Goal: Task Accomplishment & Management: Manage account settings

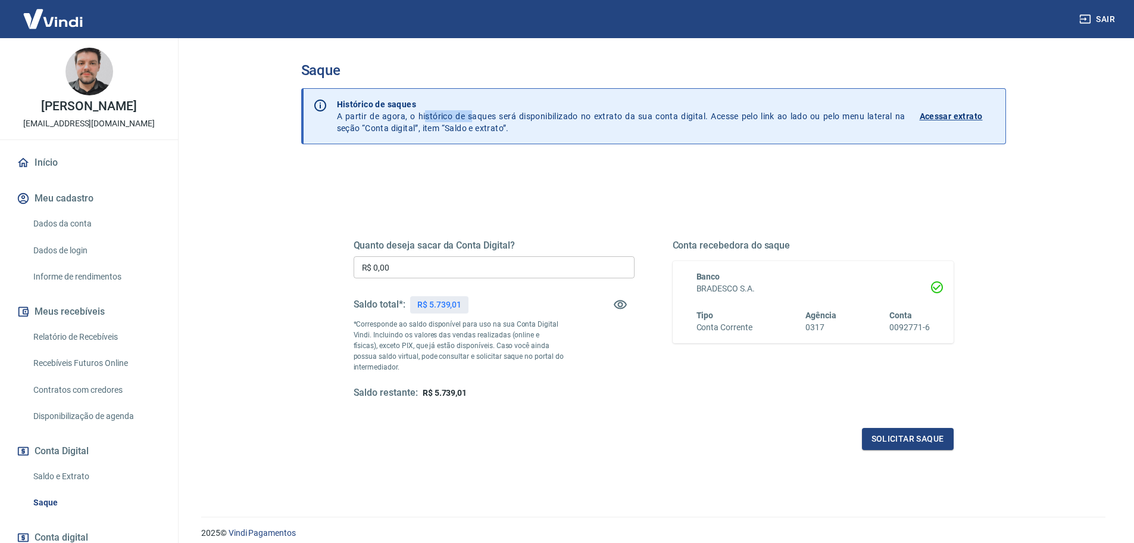
drag, startPoint x: 427, startPoint y: 119, endPoint x: 556, endPoint y: 122, distance: 129.3
click at [554, 121] on p "Histórico de saques A partir de agora, o histórico de saques será disponibiliza…" at bounding box center [621, 116] width 569 height 36
click at [556, 123] on p "Histórico de saques A partir de agora, o histórico de saques será disponibiliza…" at bounding box center [621, 116] width 569 height 36
click at [424, 128] on p "Histórico de saques A partir de agora, o histórico de saques será disponibiliza…" at bounding box center [621, 116] width 569 height 36
drag, startPoint x: 411, startPoint y: 274, endPoint x: 313, endPoint y: 259, distance: 99.4
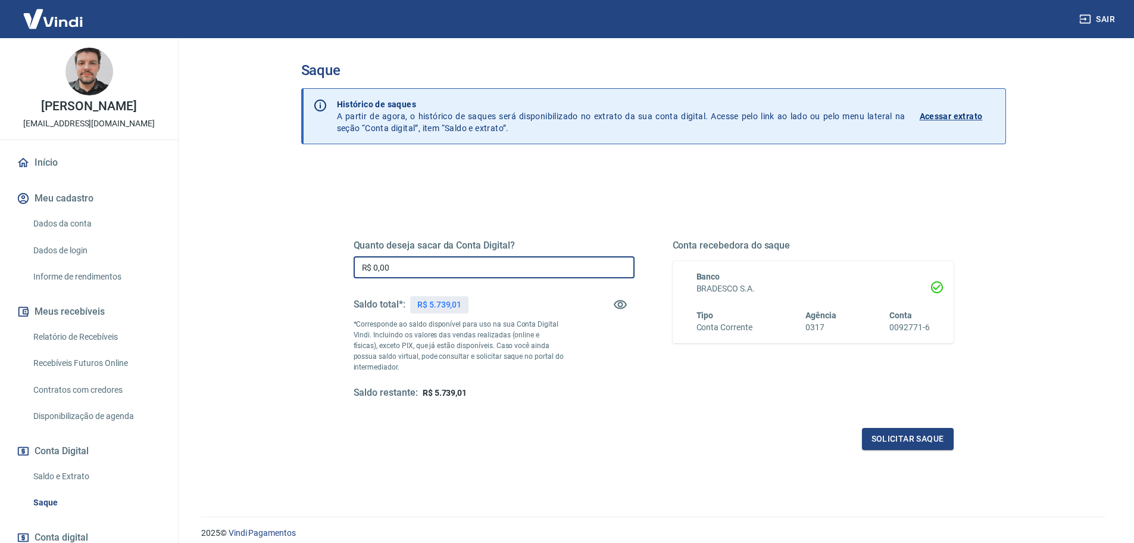
click at [305, 263] on div "Quanto deseja sacar da Conta Digital? R$ 0,00 ​ Saldo total*: R$ 5.739,01 *Corr…" at bounding box center [653, 376] width 705 height 426
type input "R$ 5.739,01"
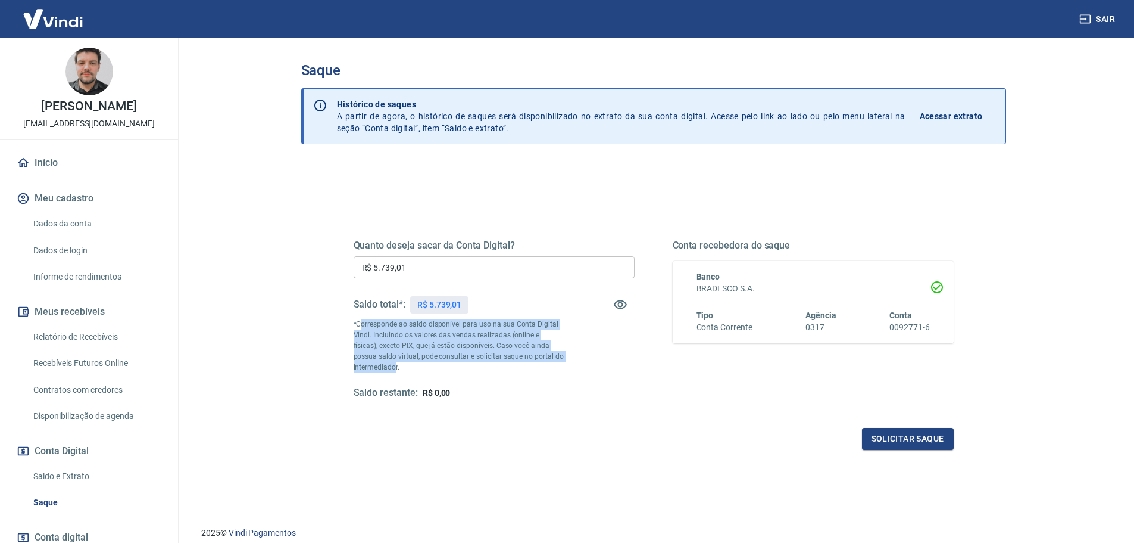
drag, startPoint x: 359, startPoint y: 323, endPoint x: 394, endPoint y: 364, distance: 53.7
click at [394, 364] on p "*Corresponde ao saldo disponível para uso na sua Conta Digital Vindi. Incluindo…" at bounding box center [459, 346] width 211 height 54
click at [398, 352] on p "*Corresponde ao saldo disponível para uso na sua Conta Digital Vindi. Incluindo…" at bounding box center [459, 346] width 211 height 54
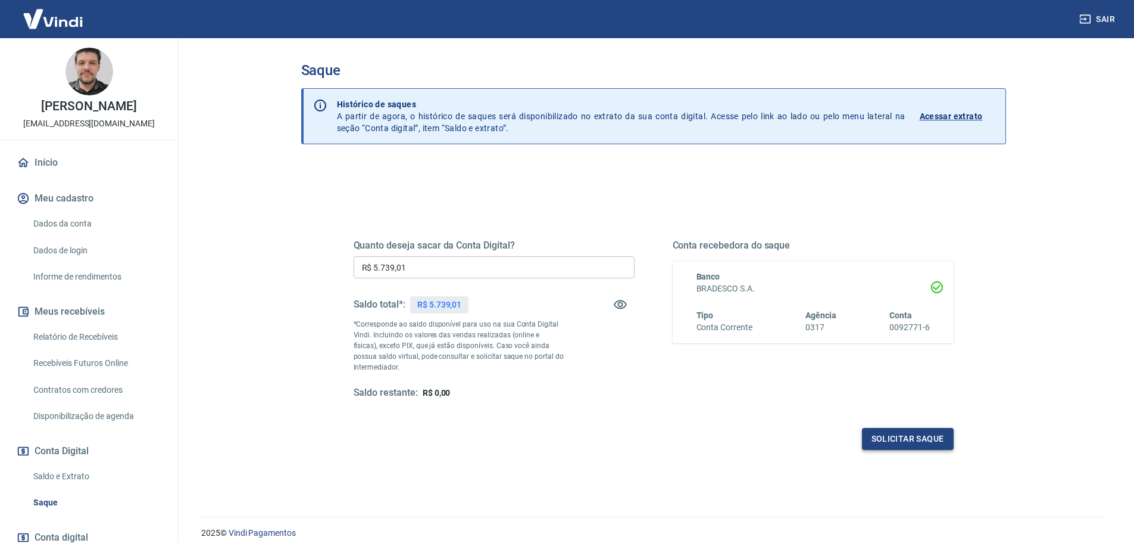
click at [888, 434] on button "Solicitar saque" at bounding box center [908, 439] width 92 height 22
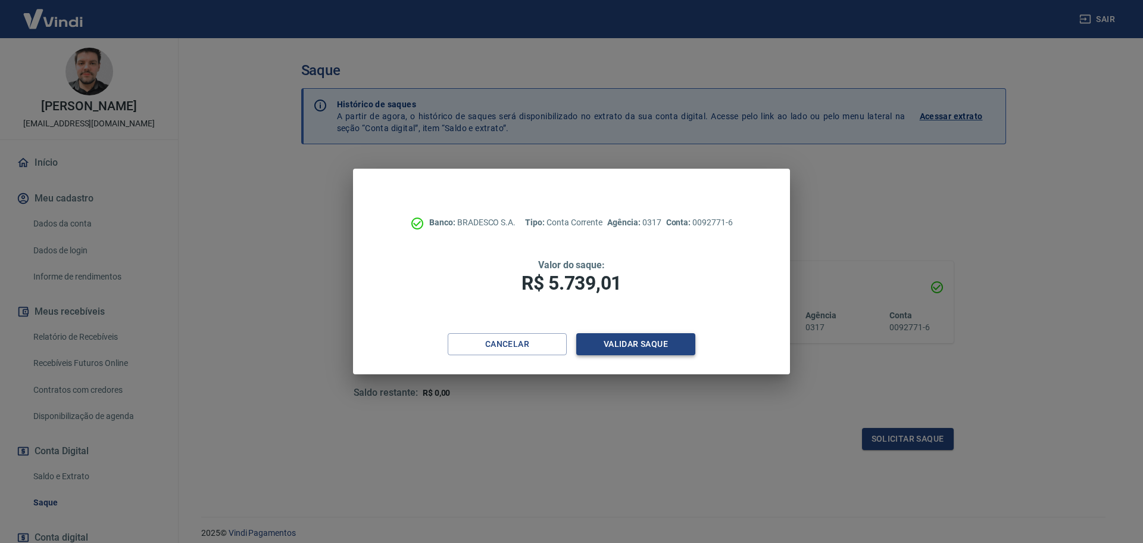
click at [632, 344] on button "Validar saque" at bounding box center [635, 344] width 119 height 22
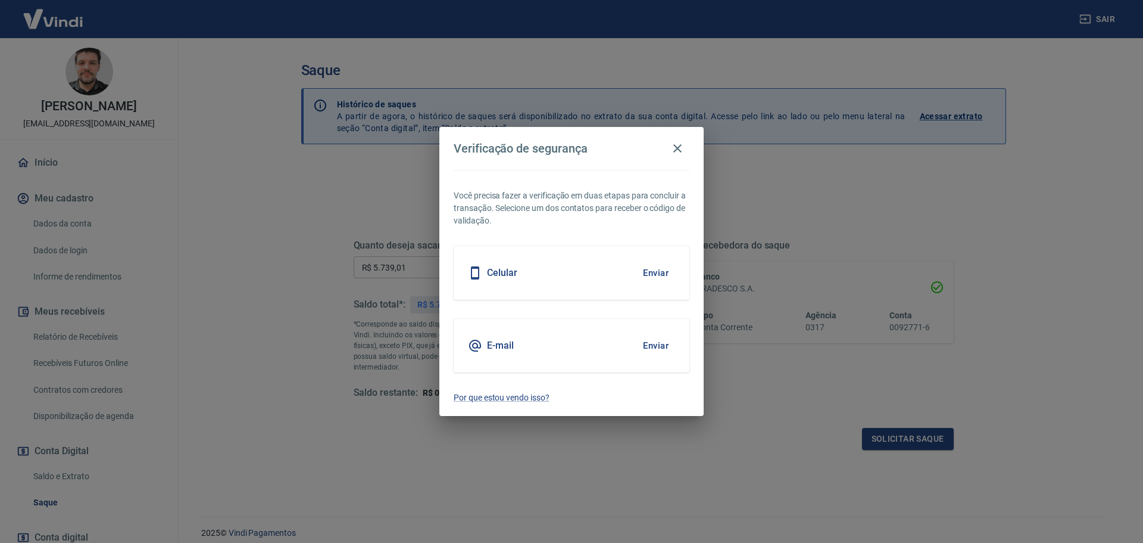
click at [653, 272] on button "Enviar" at bounding box center [656, 272] width 39 height 25
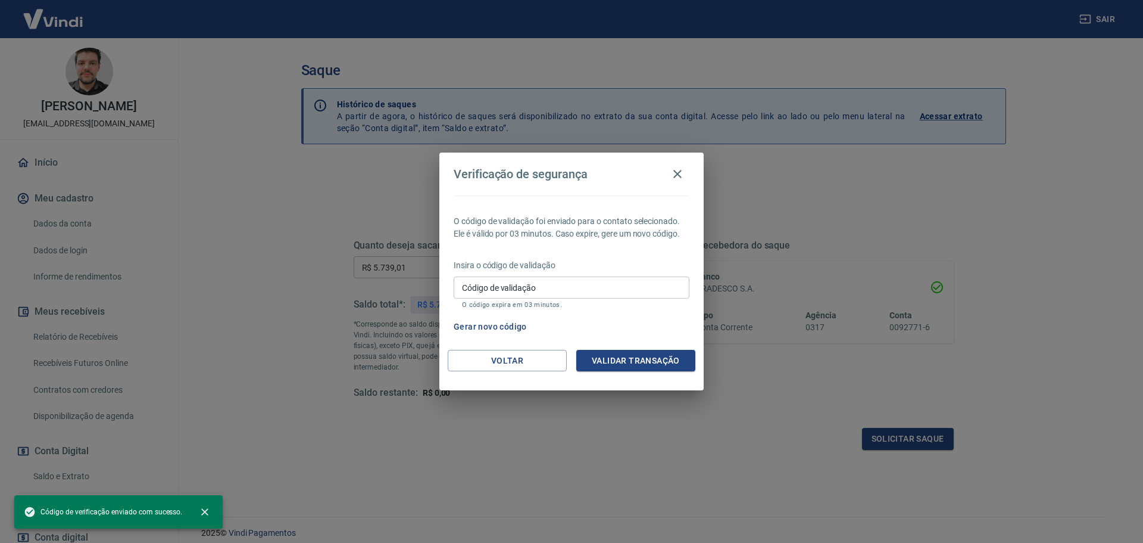
click at [557, 282] on input "Código de validação" at bounding box center [572, 287] width 236 height 22
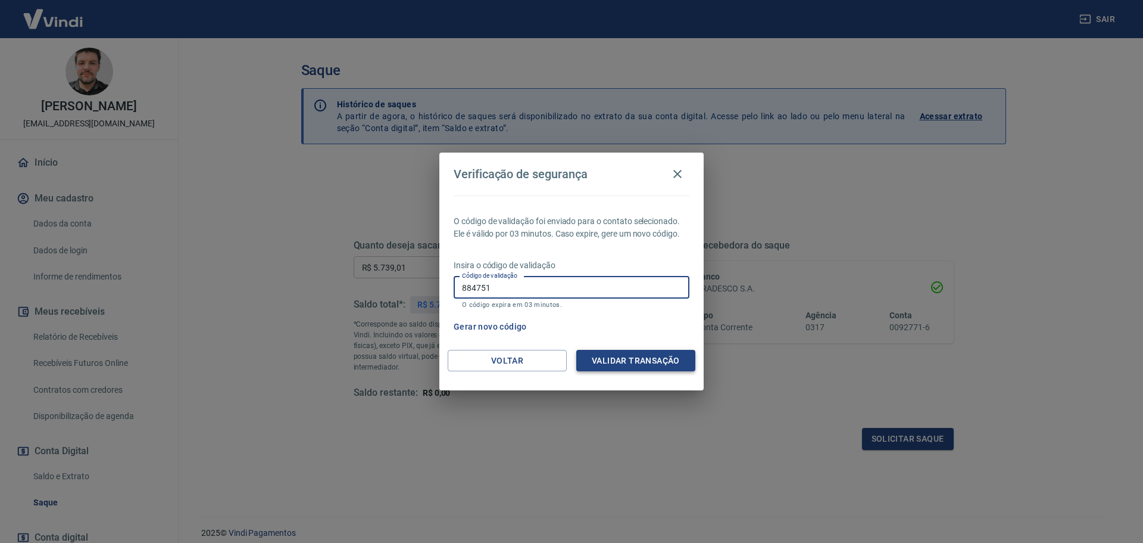
type input "884751"
click at [643, 360] on button "Validar transação" at bounding box center [635, 361] width 119 height 22
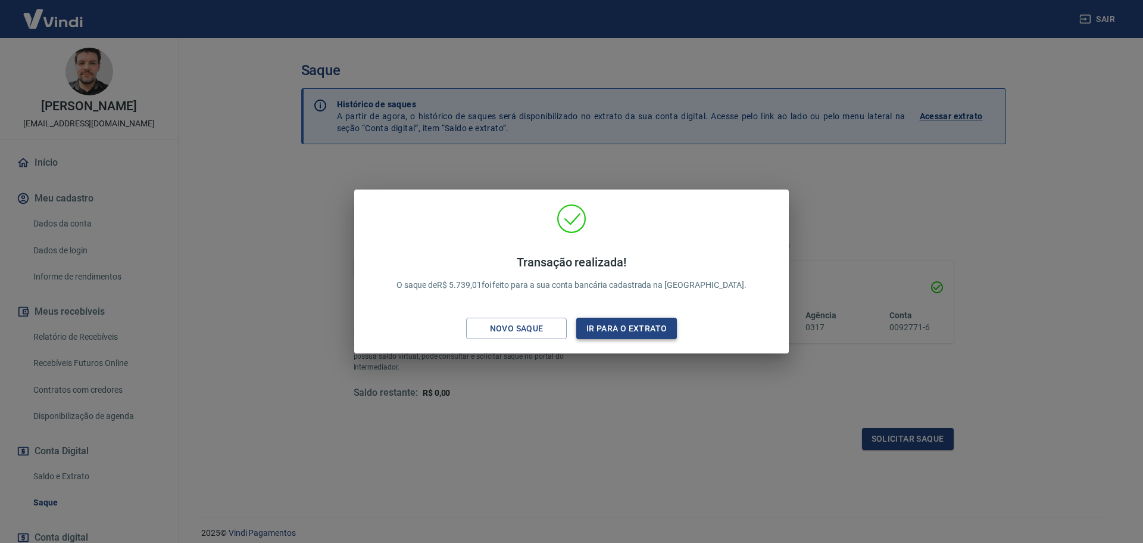
click at [612, 330] on button "Ir para o extrato" at bounding box center [626, 328] width 101 height 22
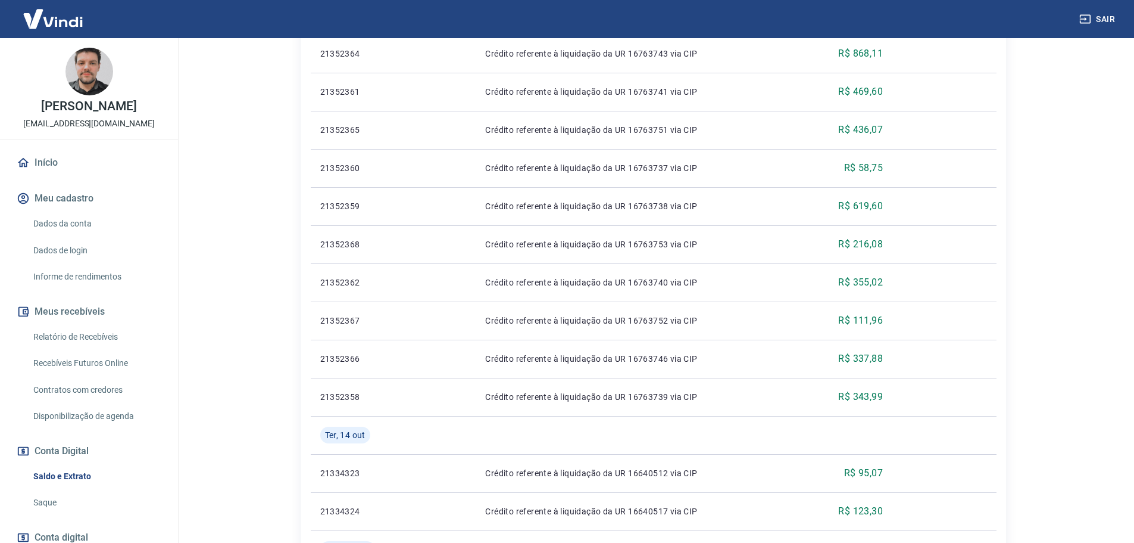
scroll to position [408, 0]
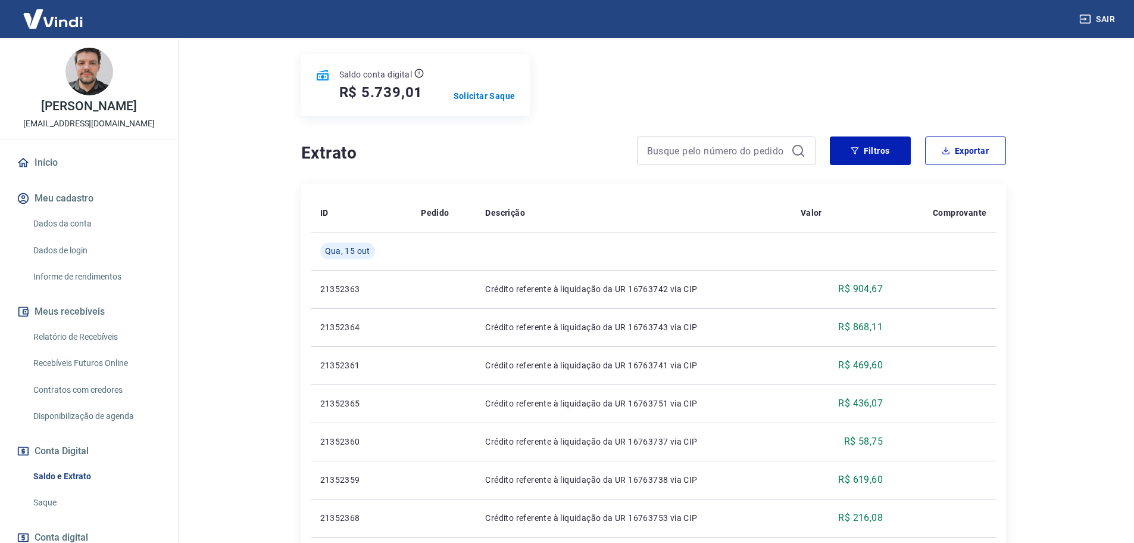
scroll to position [128, 0]
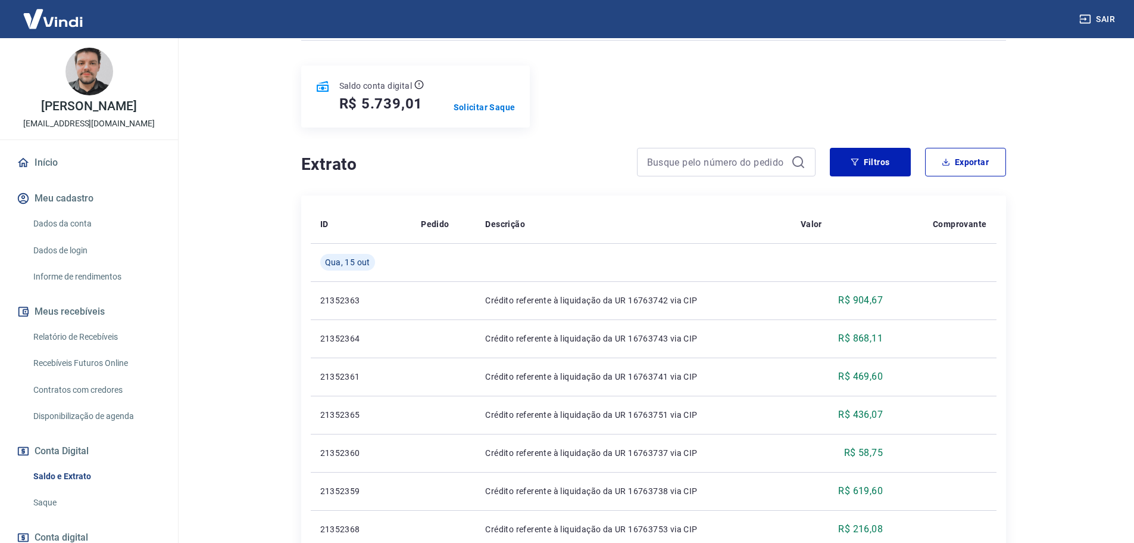
click at [907, 85] on div "Saldo conta digital R$ 5.739,01 Solicitar Saque" at bounding box center [653, 97] width 705 height 62
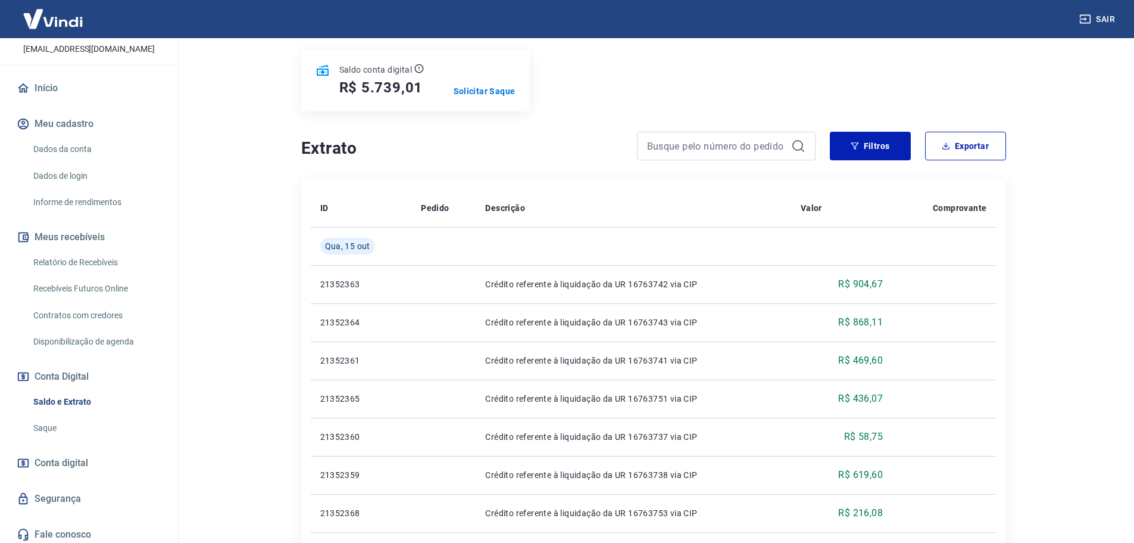
scroll to position [79, 0]
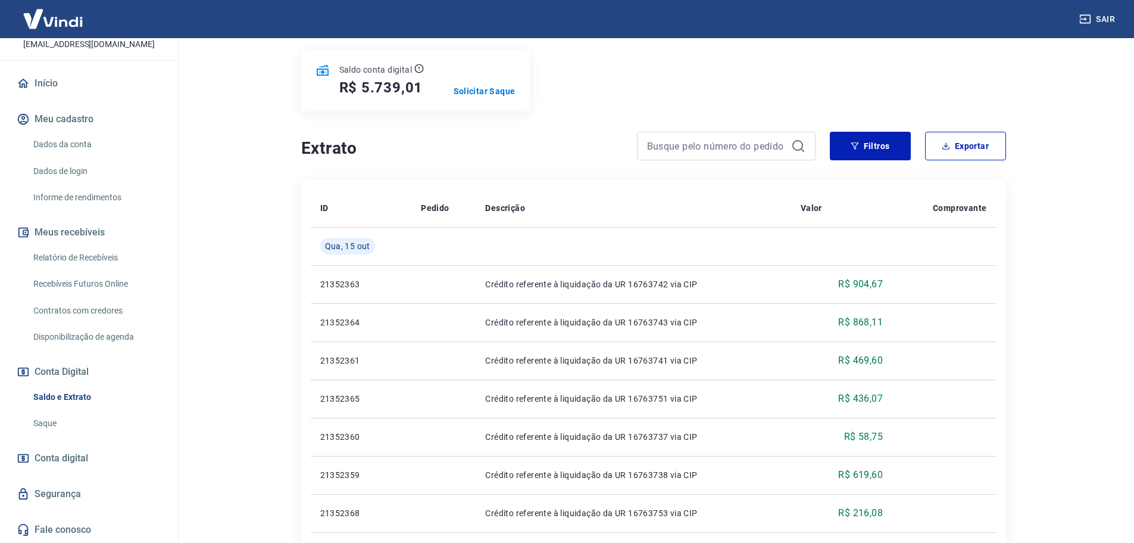
click at [51, 419] on link "Saque" at bounding box center [96, 423] width 135 height 24
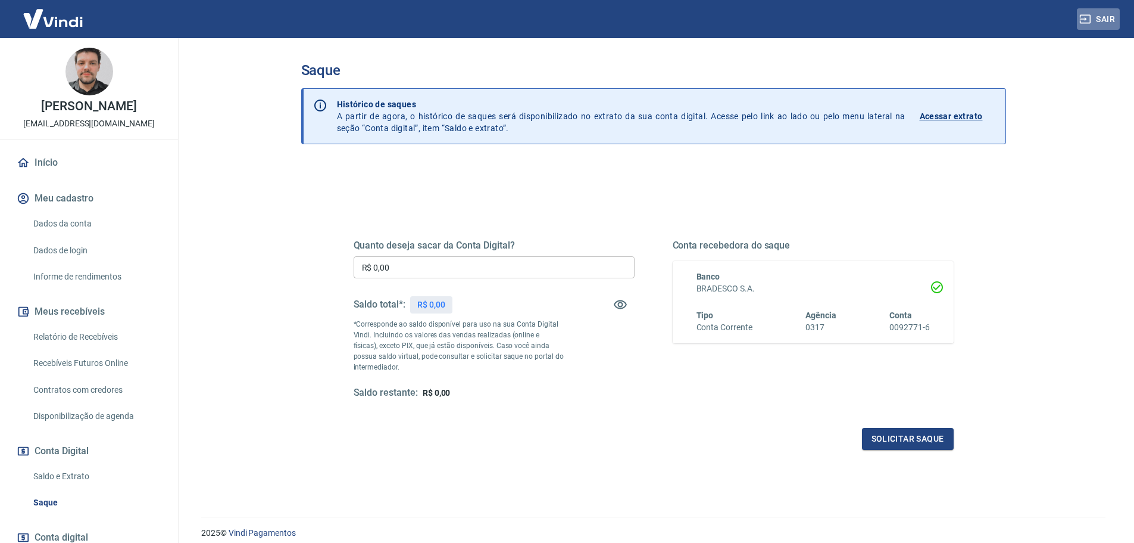
click at [1100, 21] on button "Sair" at bounding box center [1098, 19] width 43 height 22
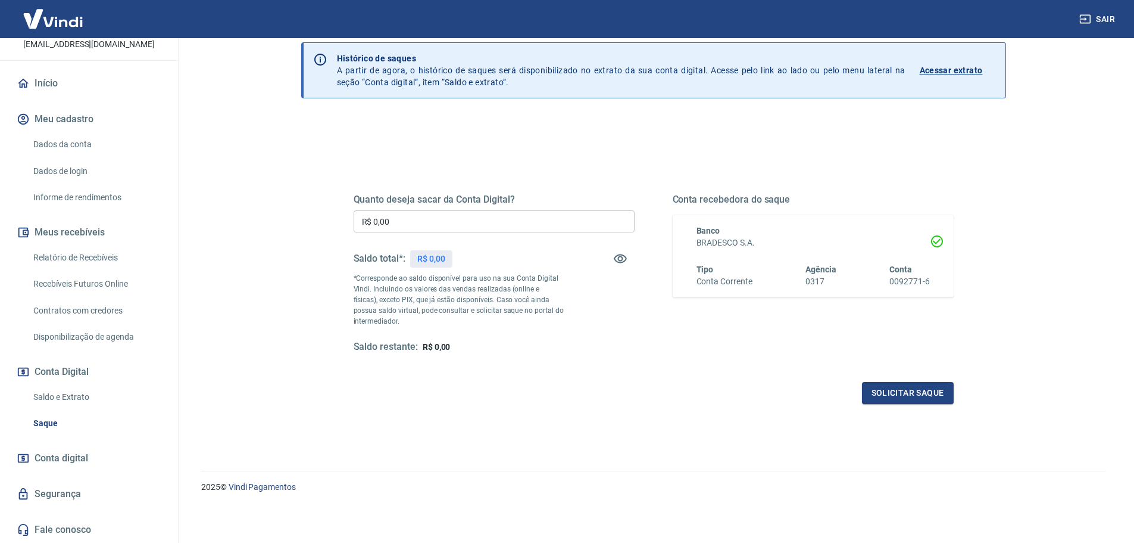
scroll to position [46, 0]
click at [1099, 16] on button "Sair" at bounding box center [1098, 19] width 43 height 22
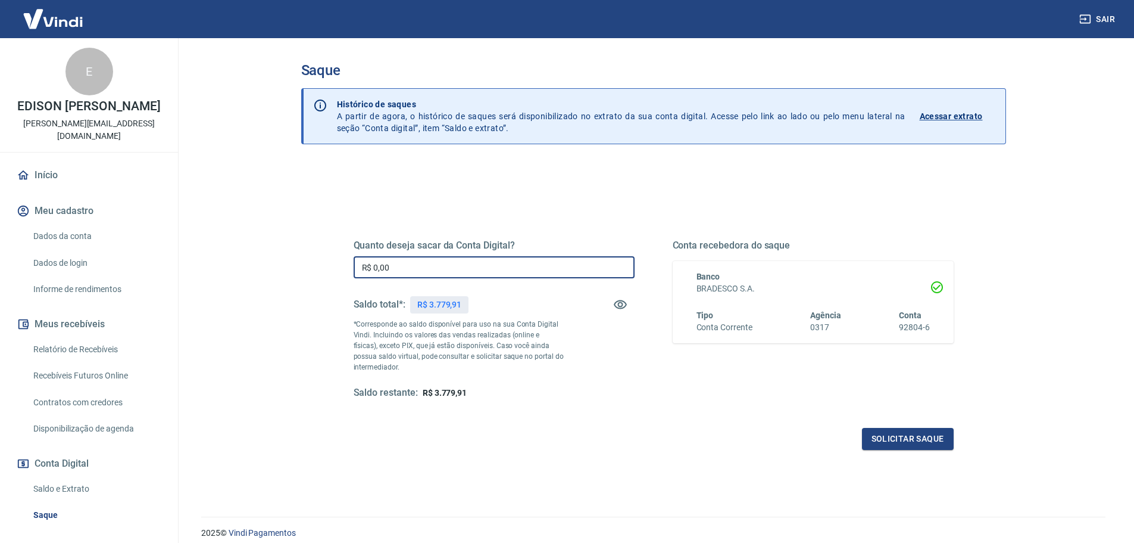
drag, startPoint x: 426, startPoint y: 267, endPoint x: 317, endPoint y: 264, distance: 109.0
click at [317, 265] on div "Quanto deseja sacar da Conta Digital? R$ 0,00 ​ Saldo total*: R$ 3.779,91 *Corr…" at bounding box center [653, 376] width 705 height 426
type input "R$ 3.779,91"
click at [893, 437] on button "Solicitar saque" at bounding box center [908, 439] width 92 height 22
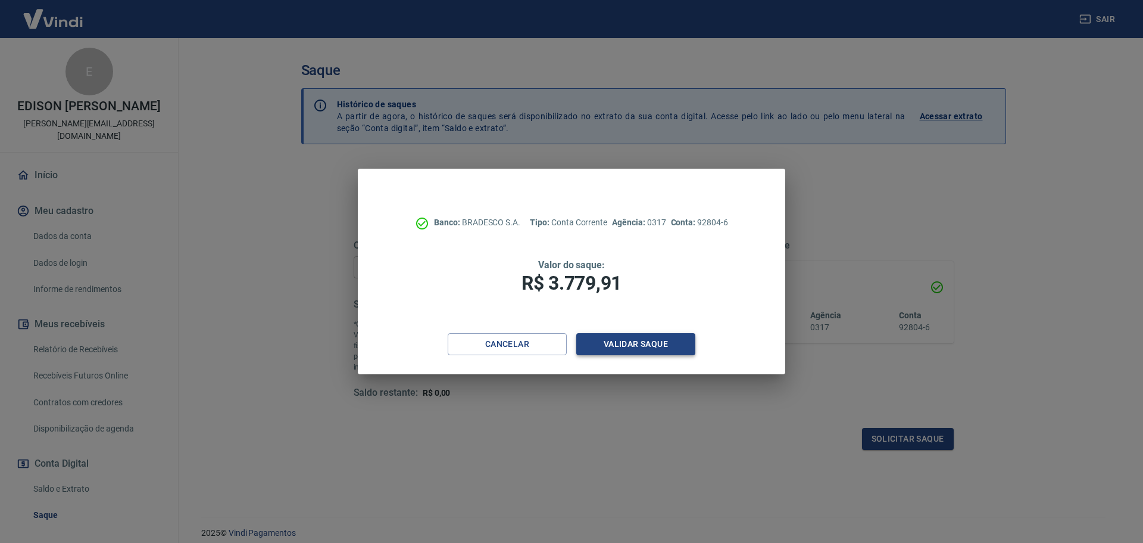
click at [634, 339] on button "Validar saque" at bounding box center [635, 344] width 119 height 22
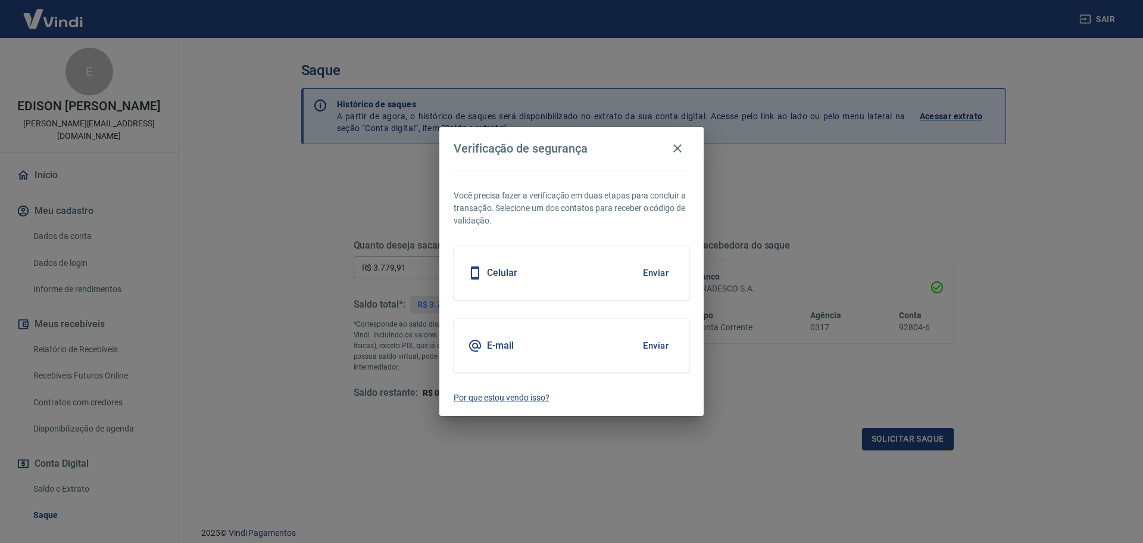
click at [649, 273] on button "Enviar" at bounding box center [656, 272] width 39 height 25
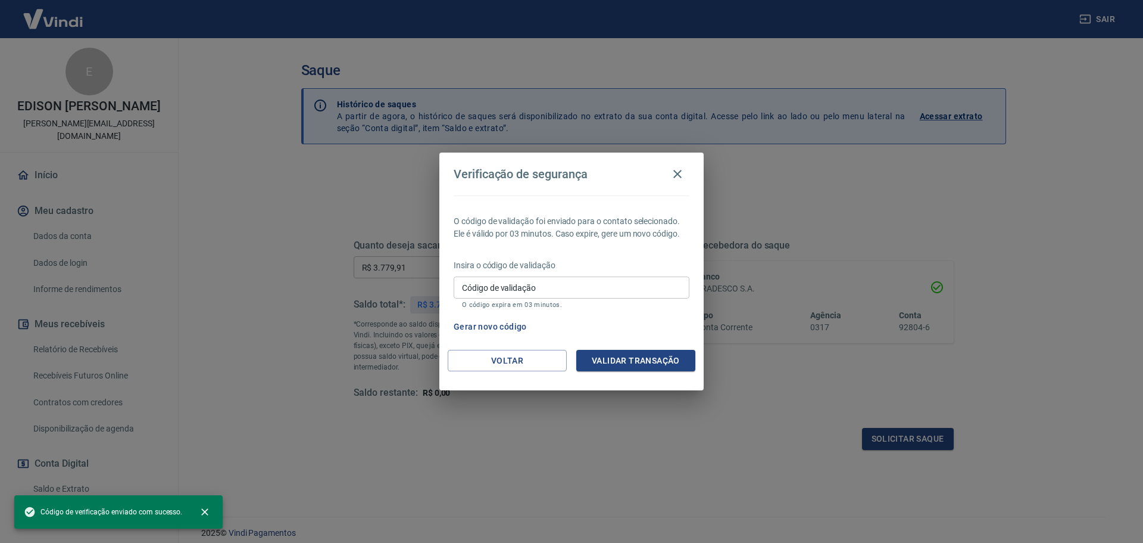
click at [506, 283] on div "Código de validação Código de validação O código expira em 03 minutos." at bounding box center [572, 292] width 236 height 32
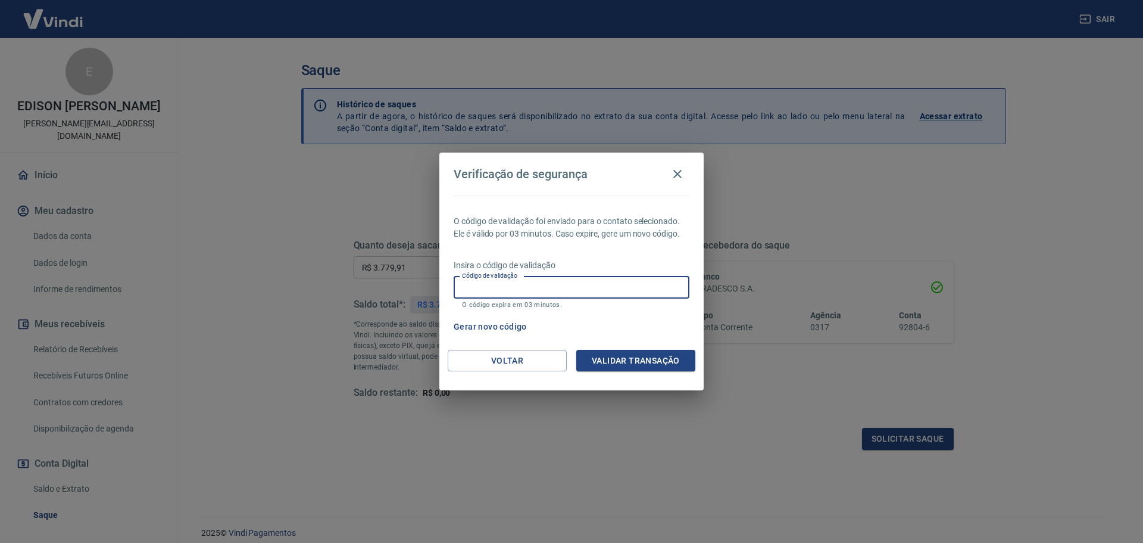
click at [540, 289] on input "Código de validação" at bounding box center [572, 287] width 236 height 22
type input "860999"
click at [621, 359] on button "Validar transação" at bounding box center [635, 361] width 119 height 22
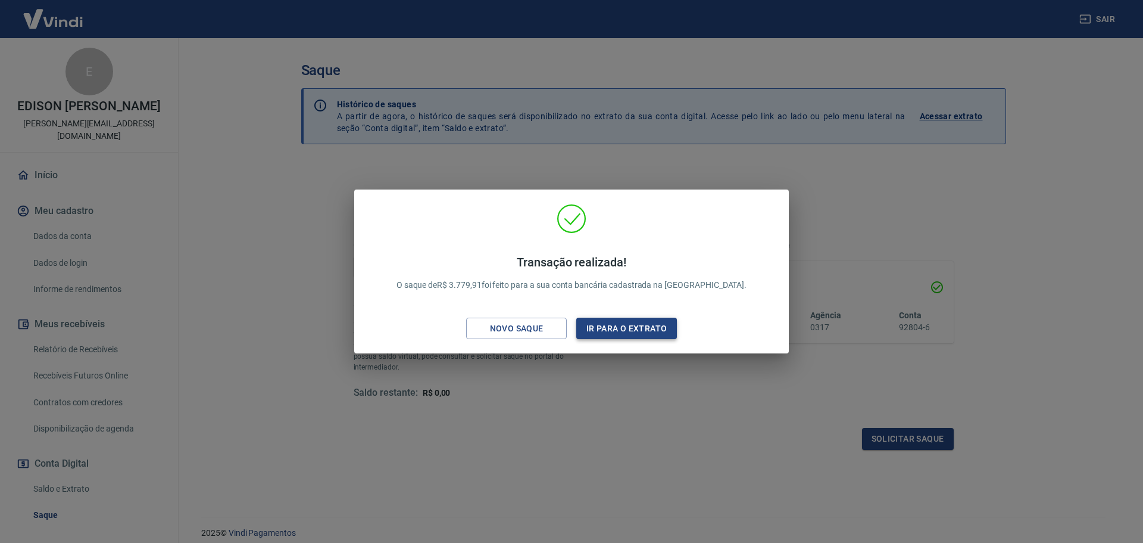
click at [594, 331] on button "Ir para o extrato" at bounding box center [626, 328] width 101 height 22
